Goal: Task Accomplishment & Management: Complete application form

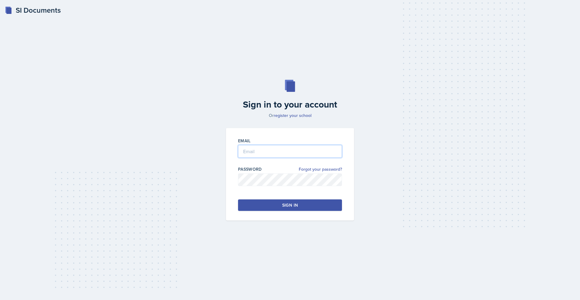
type input "[EMAIL_ADDRESS][DOMAIN_NAME]"
click at [307, 208] on button "Sign in" at bounding box center [290, 204] width 104 height 11
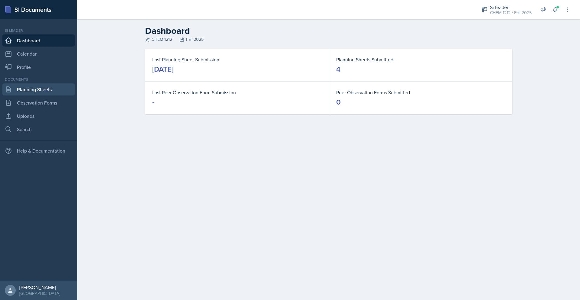
click at [47, 86] on link "Planning Sheets" at bounding box center [38, 89] width 72 height 12
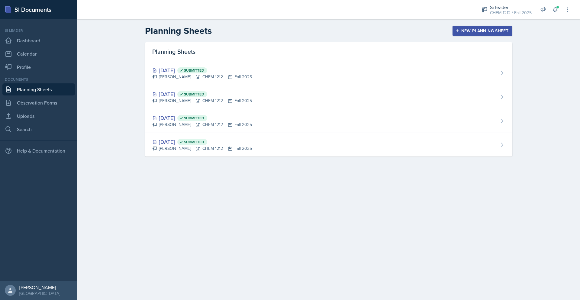
click at [487, 29] on div "New Planning Sheet" at bounding box center [482, 30] width 52 height 5
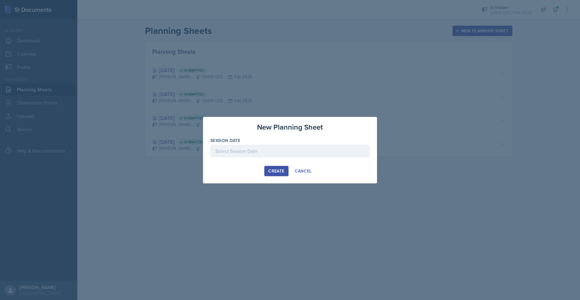
click at [272, 149] on div at bounding box center [289, 151] width 159 height 13
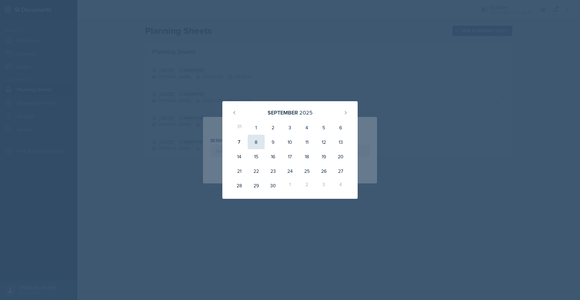
click at [261, 141] on div "8" at bounding box center [256, 142] width 17 height 14
type input "[DATE]"
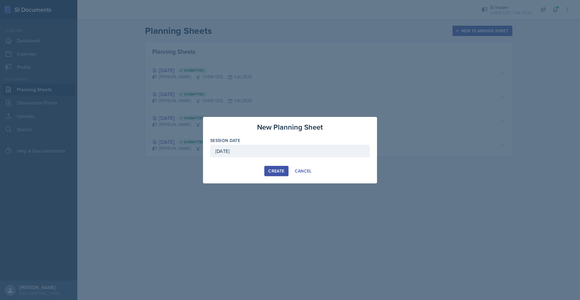
click at [278, 172] on div "Create" at bounding box center [276, 171] width 16 height 5
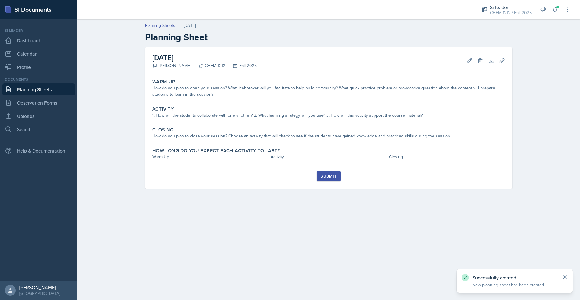
click at [564, 278] on icon at bounding box center [565, 277] width 6 height 6
click at [54, 86] on link "Planning Sheets" at bounding box center [38, 89] width 72 height 12
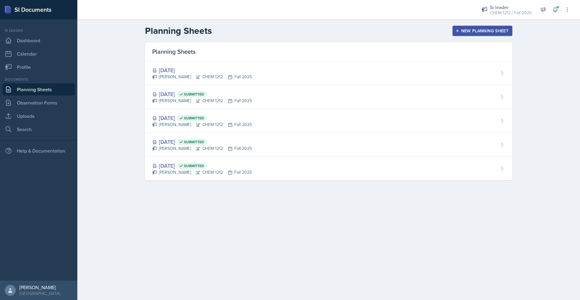
click at [487, 30] on div "New Planning Sheet" at bounding box center [482, 30] width 52 height 5
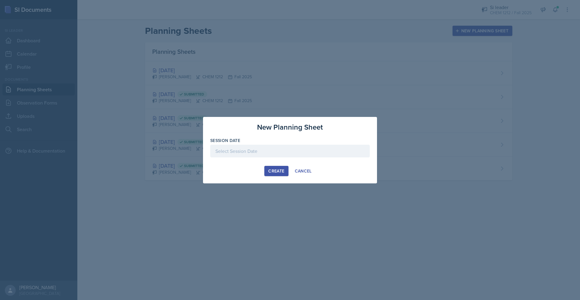
click at [289, 160] on div at bounding box center [289, 160] width 159 height 6
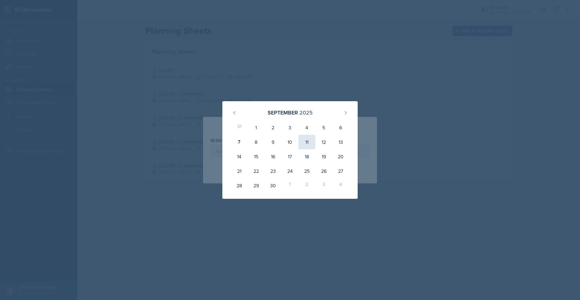
click at [309, 144] on div "11" at bounding box center [306, 142] width 17 height 14
type input "[DATE]"
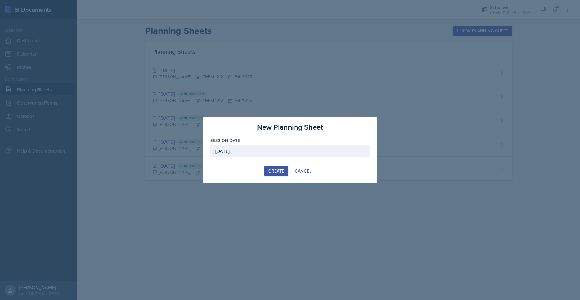
click at [278, 169] on div "Create" at bounding box center [276, 171] width 16 height 5
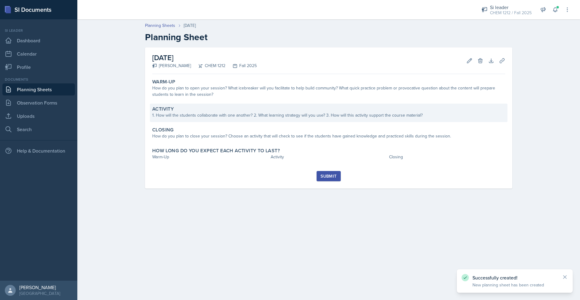
click at [256, 112] on div "1. How will the students collaborate with one another? 2. What learning strateg…" at bounding box center [328, 115] width 353 height 6
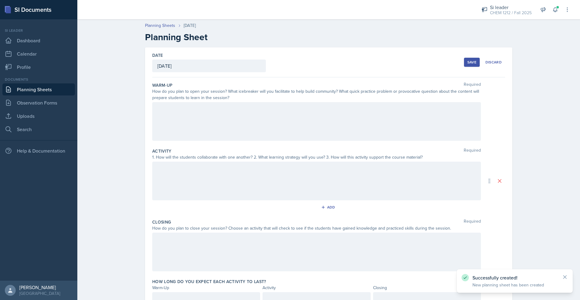
click at [219, 121] on div at bounding box center [316, 121] width 329 height 39
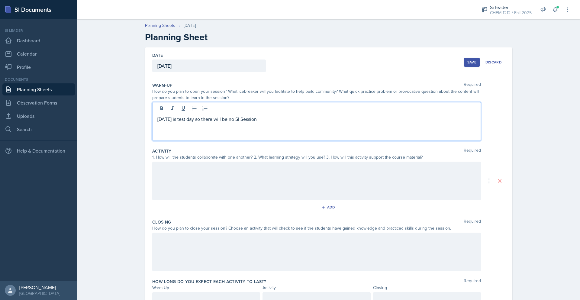
click at [217, 176] on div at bounding box center [316, 181] width 329 height 39
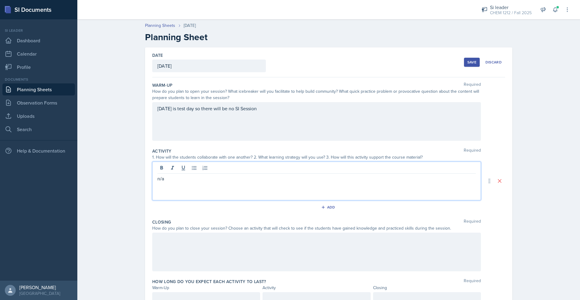
click at [217, 250] on div at bounding box center [316, 252] width 329 height 39
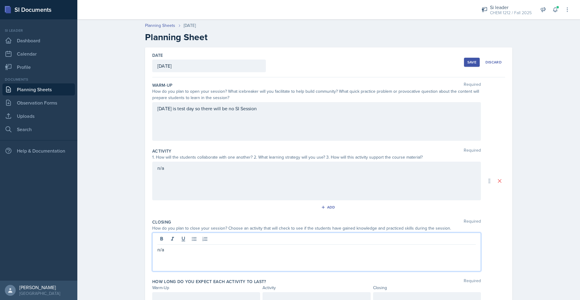
scroll to position [29, 0]
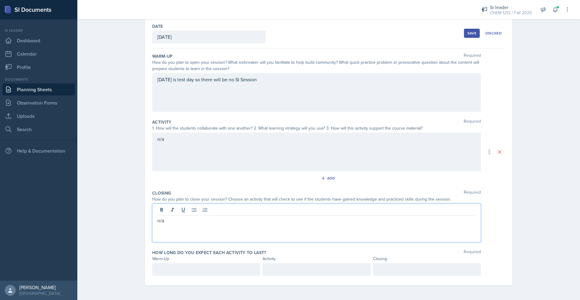
click at [196, 276] on div "How long do you expect each activity to last? Required Warm-Up Activity Closing" at bounding box center [328, 264] width 353 height 34
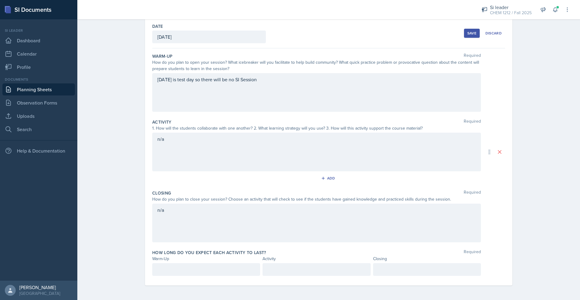
click at [210, 265] on div at bounding box center [206, 269] width 108 height 13
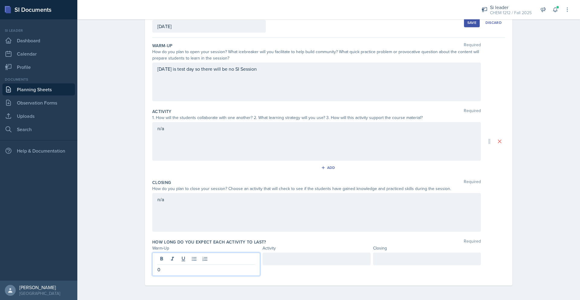
drag, startPoint x: 291, startPoint y: 253, endPoint x: 307, endPoint y: 257, distance: 16.4
click at [292, 254] on div at bounding box center [316, 259] width 108 height 13
click at [393, 260] on div at bounding box center [427, 259] width 108 height 13
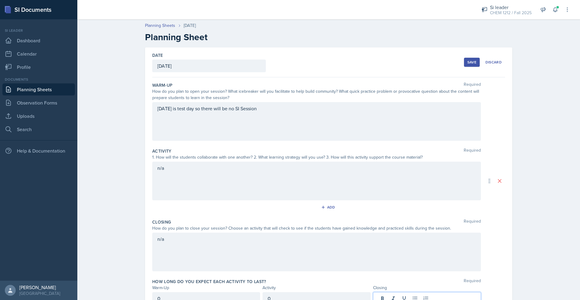
click at [472, 61] on div "Save" at bounding box center [471, 62] width 9 height 5
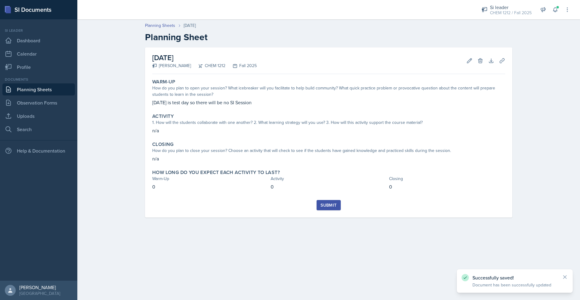
click at [330, 206] on div "Submit" at bounding box center [328, 205] width 16 height 5
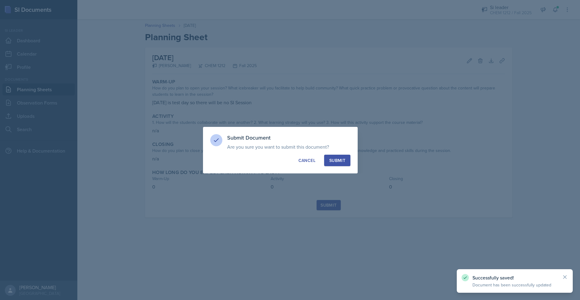
click at [343, 167] on div "Submit Document Are you sure you want to submit this document? This document wi…" at bounding box center [280, 150] width 155 height 47
click at [342, 160] on div "Submit" at bounding box center [337, 160] width 16 height 6
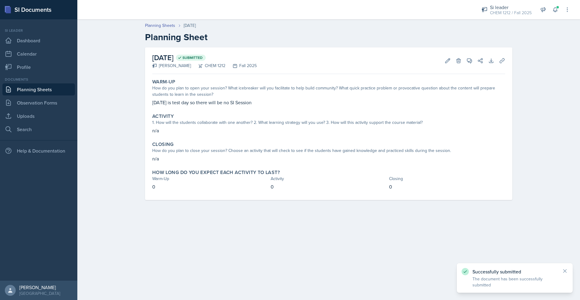
click at [50, 88] on link "Planning Sheets" at bounding box center [38, 89] width 72 height 12
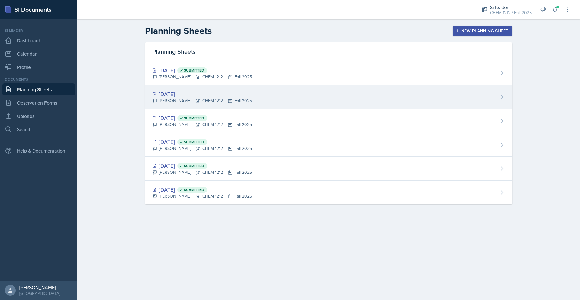
click at [228, 99] on div "[PERSON_NAME] CHEM 1212 Fall 2025" at bounding box center [202, 101] width 100 height 6
